Goal: Information Seeking & Learning: Check status

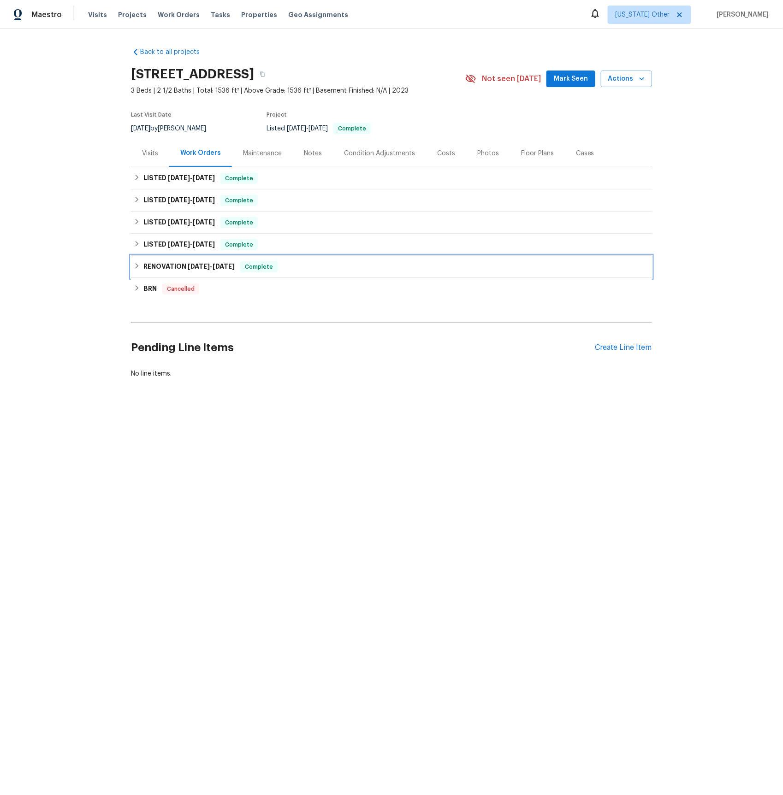
click at [163, 268] on h6 "RENOVATION 8/21/24 - 8/21/24" at bounding box center [188, 266] width 91 height 11
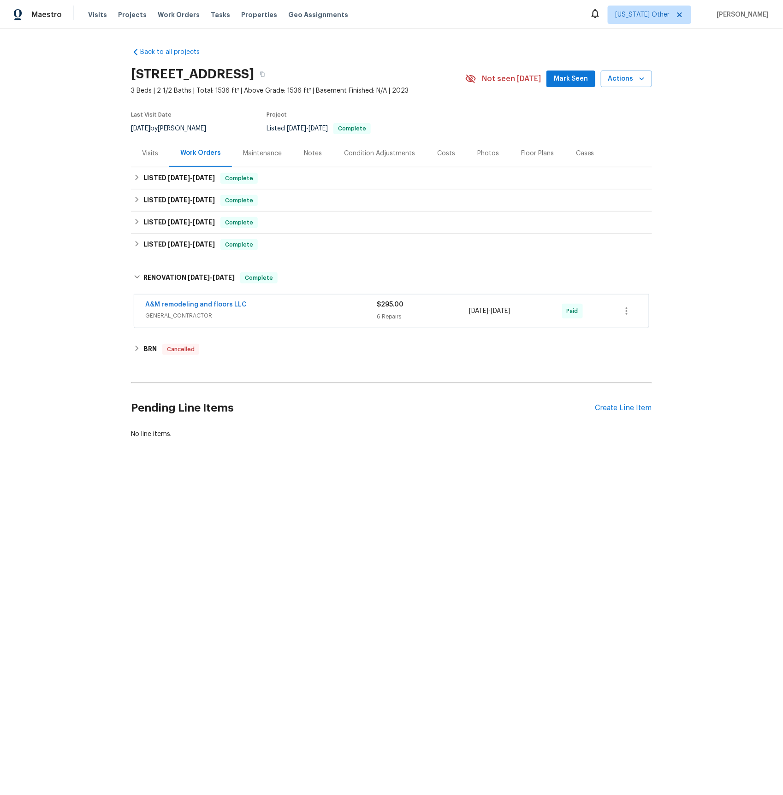
click at [173, 316] on span "GENERAL_CONTRACTOR" at bounding box center [260, 315] width 231 height 9
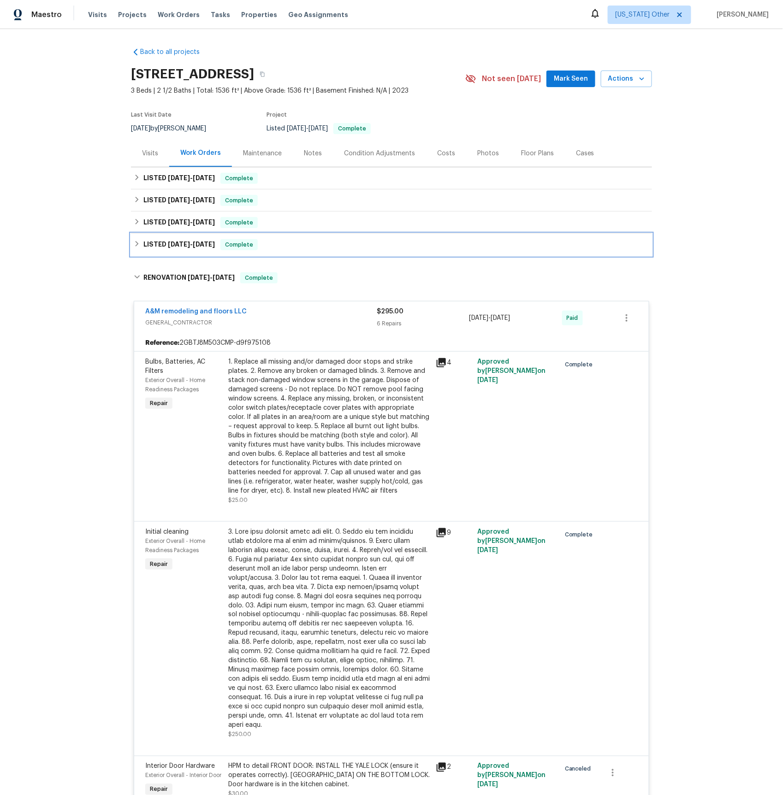
click at [193, 247] on span "8/22/24 - 8/23/24" at bounding box center [191, 244] width 47 height 6
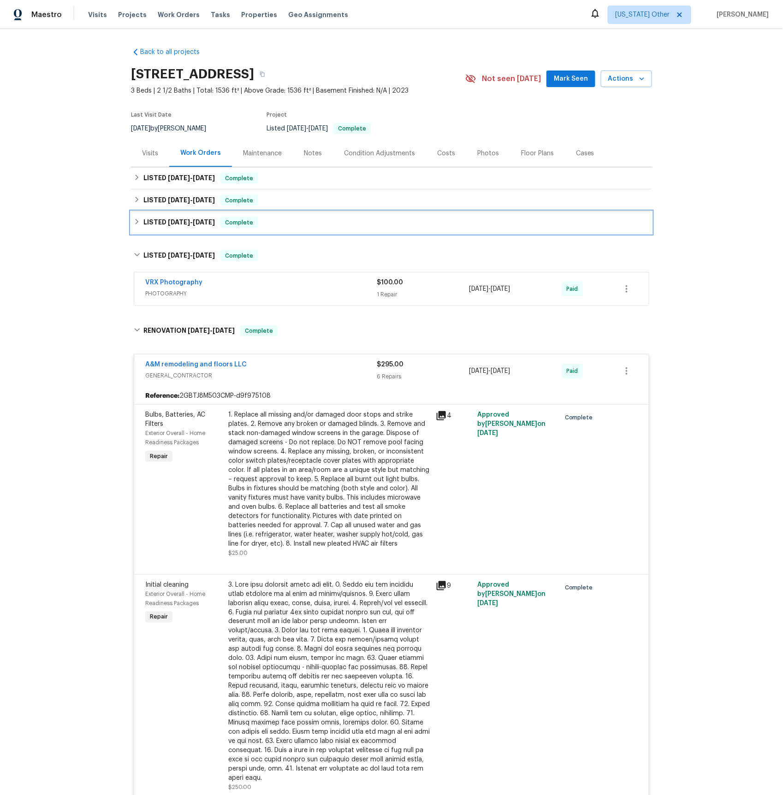
drag, startPoint x: 192, startPoint y: 225, endPoint x: 194, endPoint y: 261, distance: 35.1
click at [191, 225] on h6 "LISTED 12/4/24 - 12/6/24" at bounding box center [178, 222] width 71 height 11
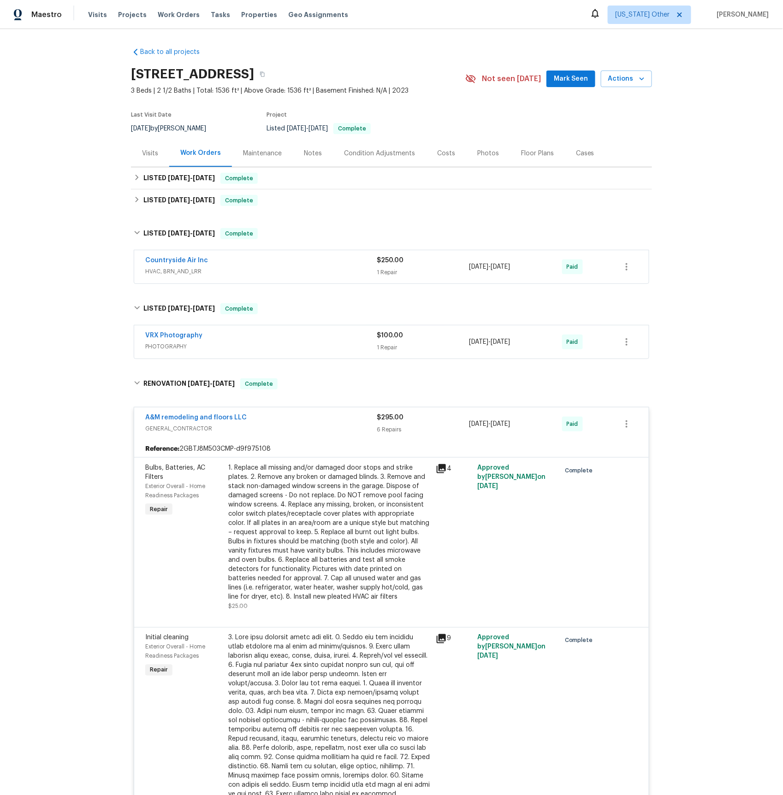
click at [180, 270] on span "HVAC, BRN_AND_LRR" at bounding box center [260, 271] width 231 height 9
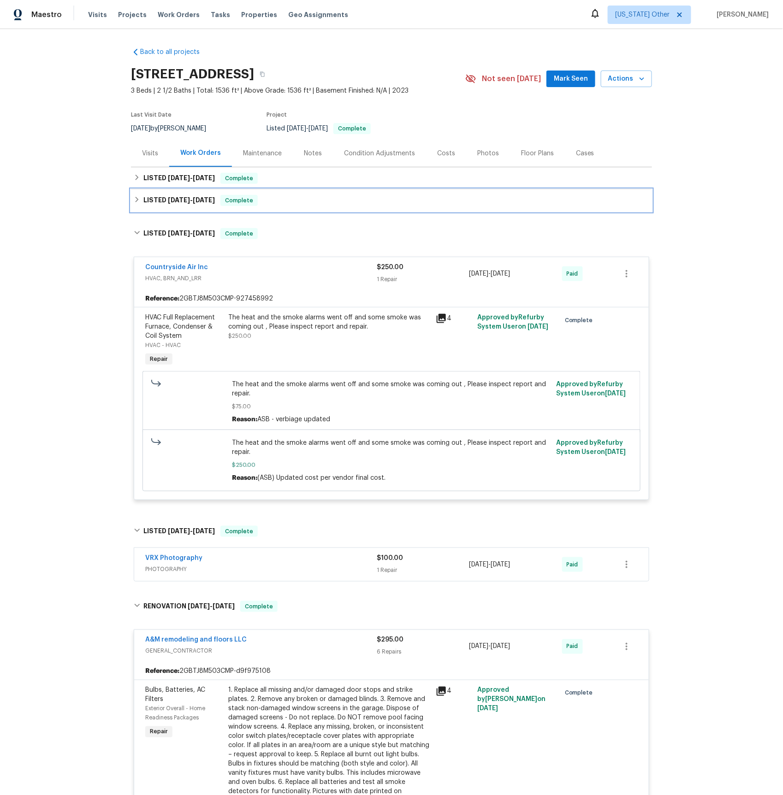
click at [184, 197] on span "1/16/25" at bounding box center [179, 200] width 22 height 6
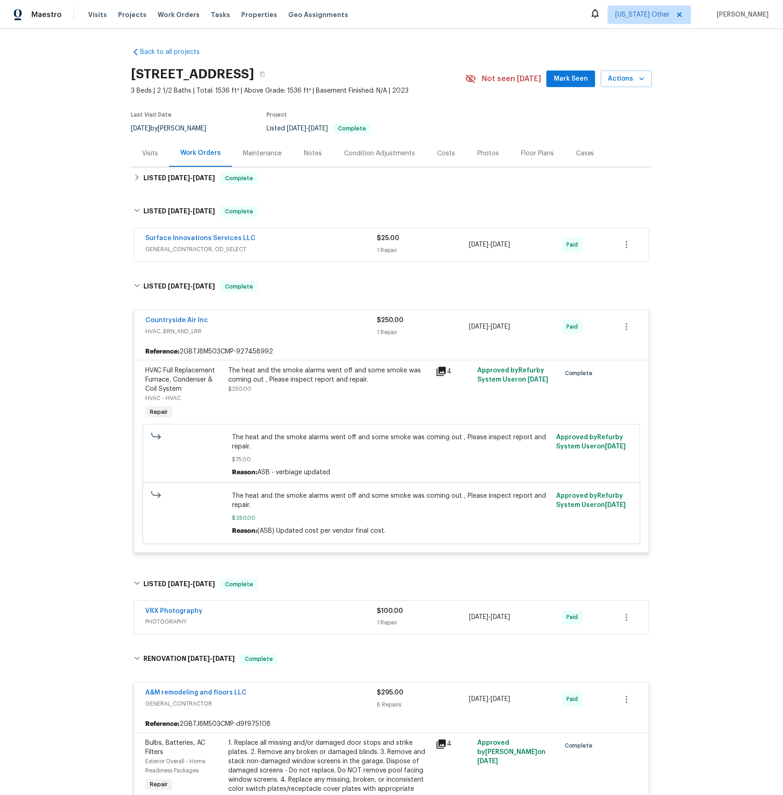
click at [179, 252] on span "GENERAL_CONTRACTOR, OD_SELECT" at bounding box center [260, 249] width 231 height 9
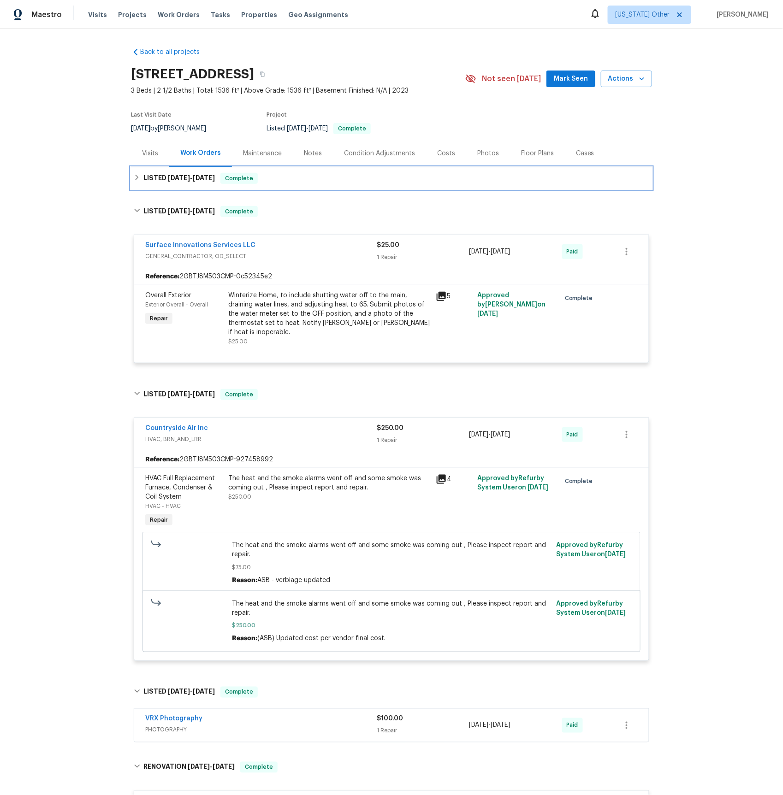
click at [179, 179] on span "8/13/25" at bounding box center [179, 178] width 22 height 6
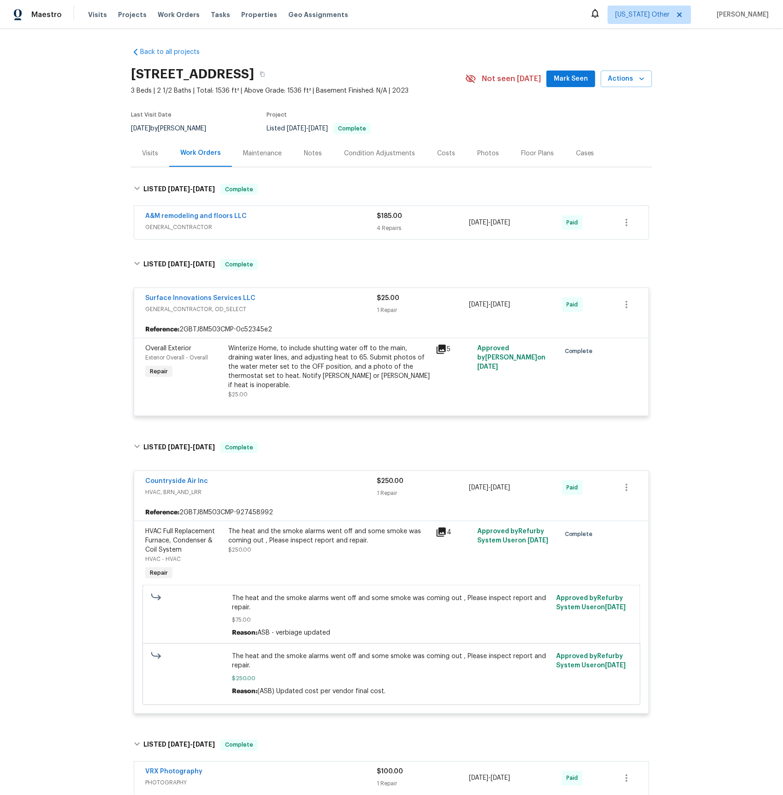
click at [178, 224] on span "GENERAL_CONTRACTOR" at bounding box center [260, 227] width 231 height 9
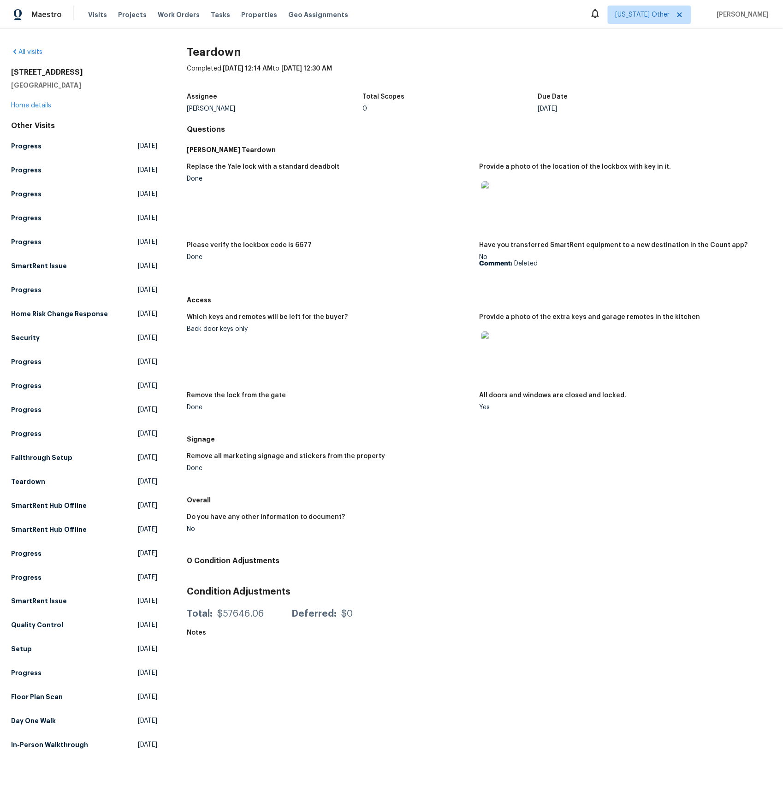
click at [496, 345] on img at bounding box center [496, 347] width 30 height 30
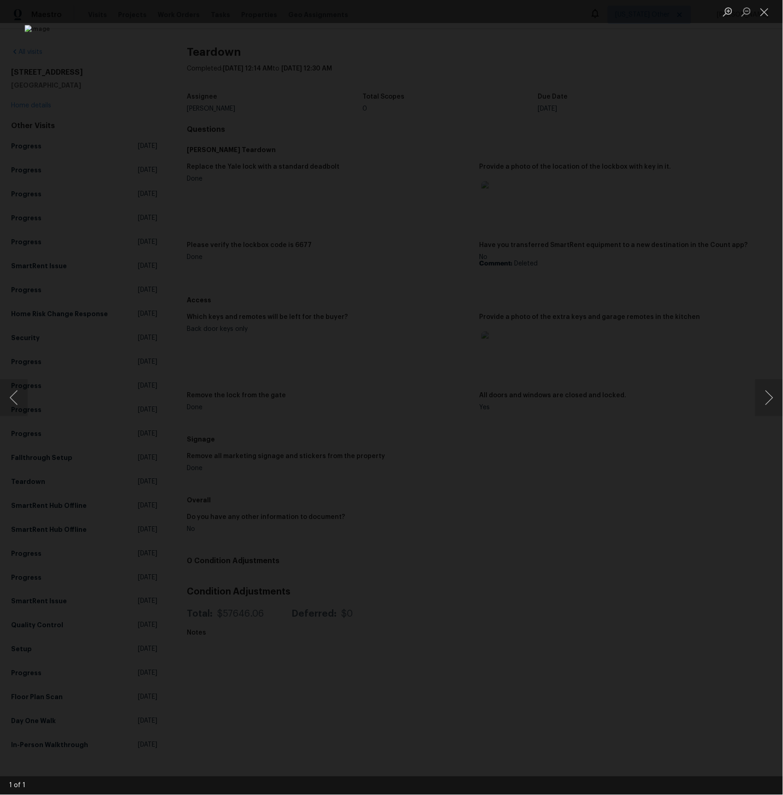
click at [63, 280] on div "Lightbox" at bounding box center [391, 397] width 783 height 795
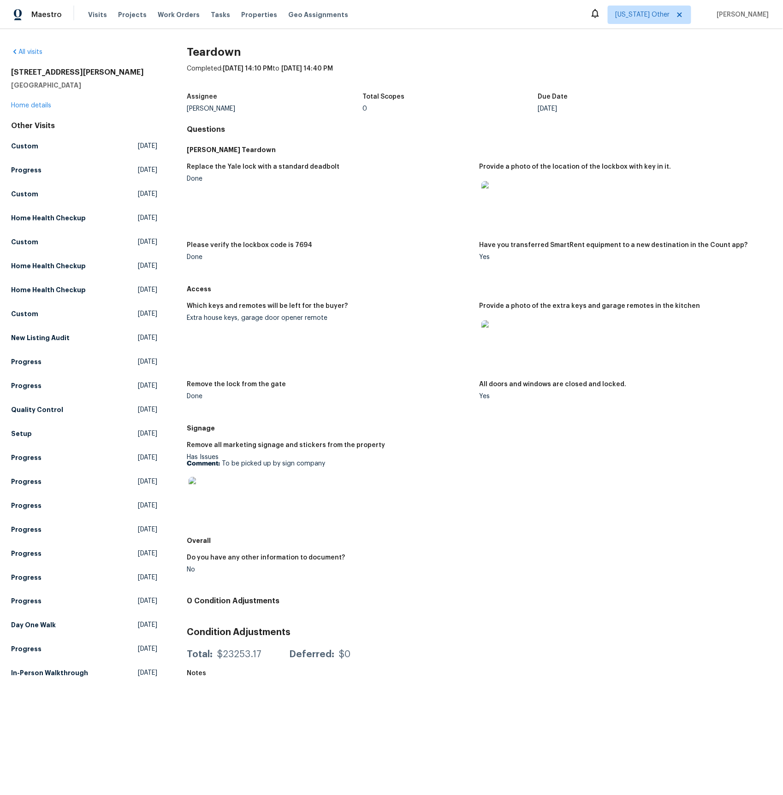
click at [496, 336] on img at bounding box center [496, 335] width 30 height 30
